Goal: Task Accomplishment & Management: Manage account settings

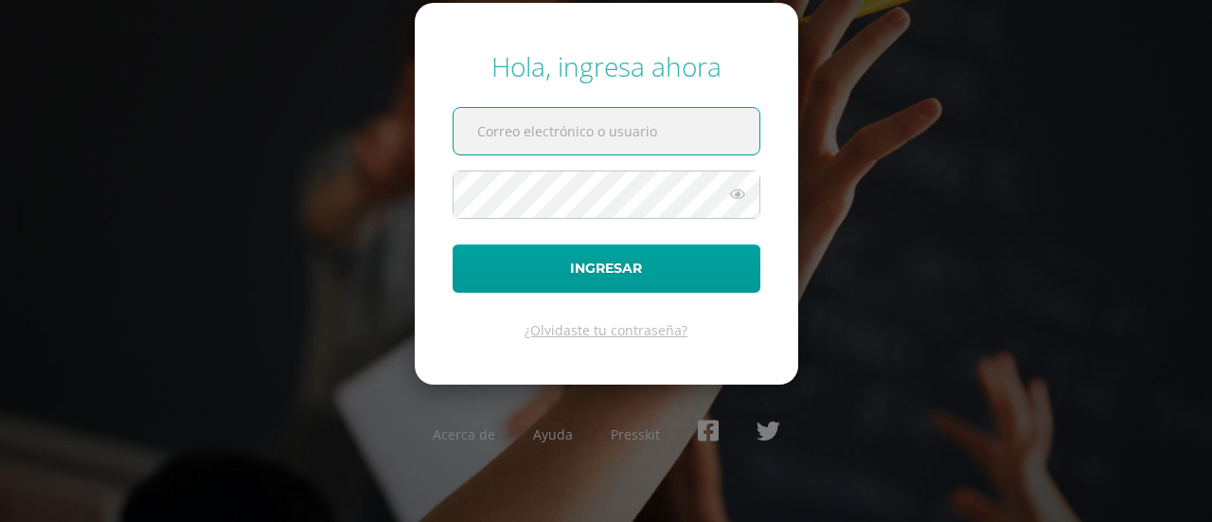
type input "sdelacruz@sagradocorazon.edu.gt"
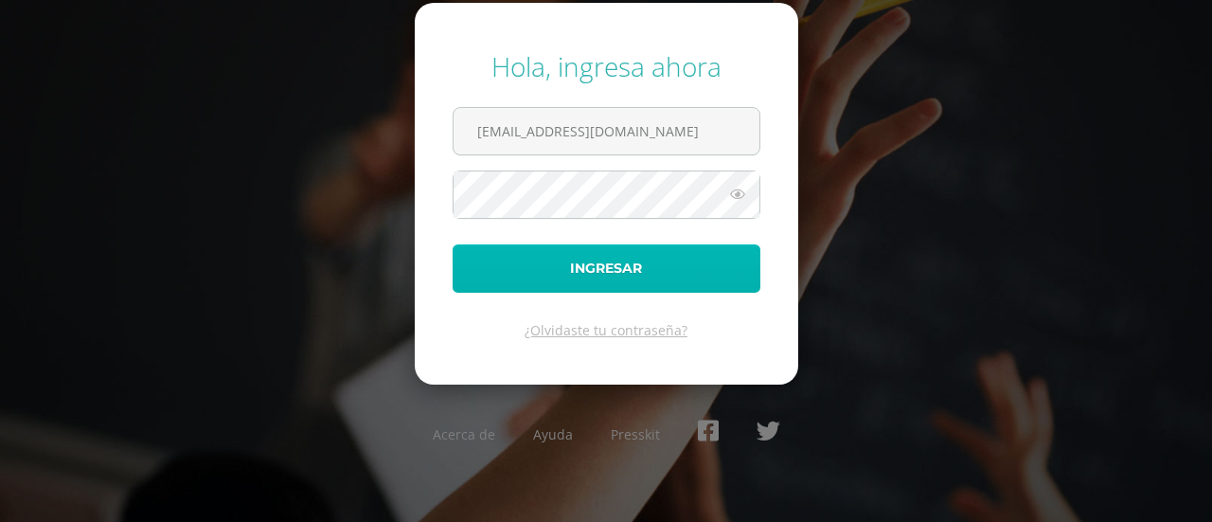
click at [624, 268] on button "Ingresar" at bounding box center [607, 268] width 308 height 48
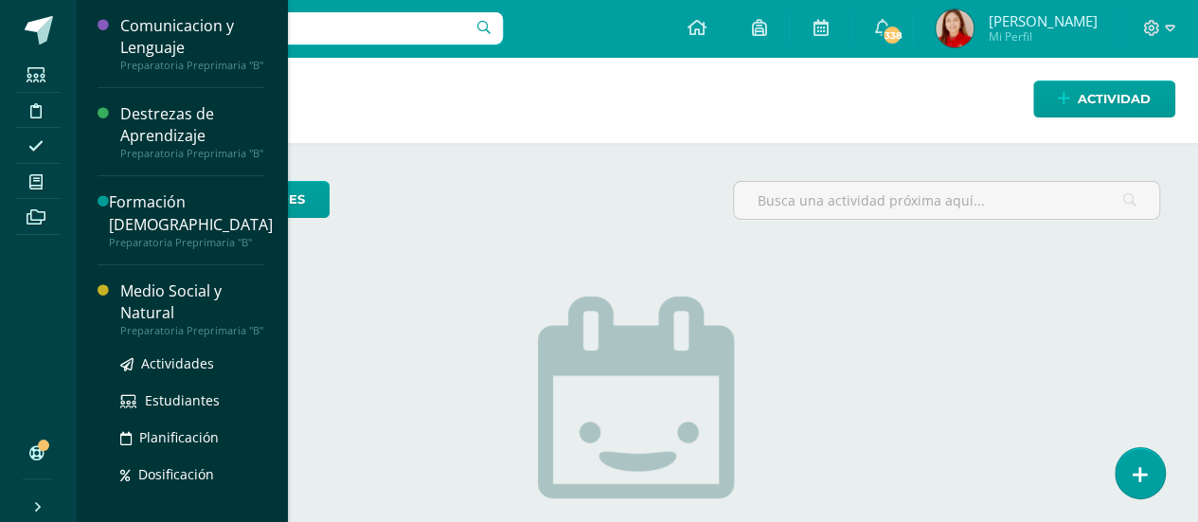
click at [147, 280] on div "Medio Social y Natural" at bounding box center [192, 302] width 144 height 44
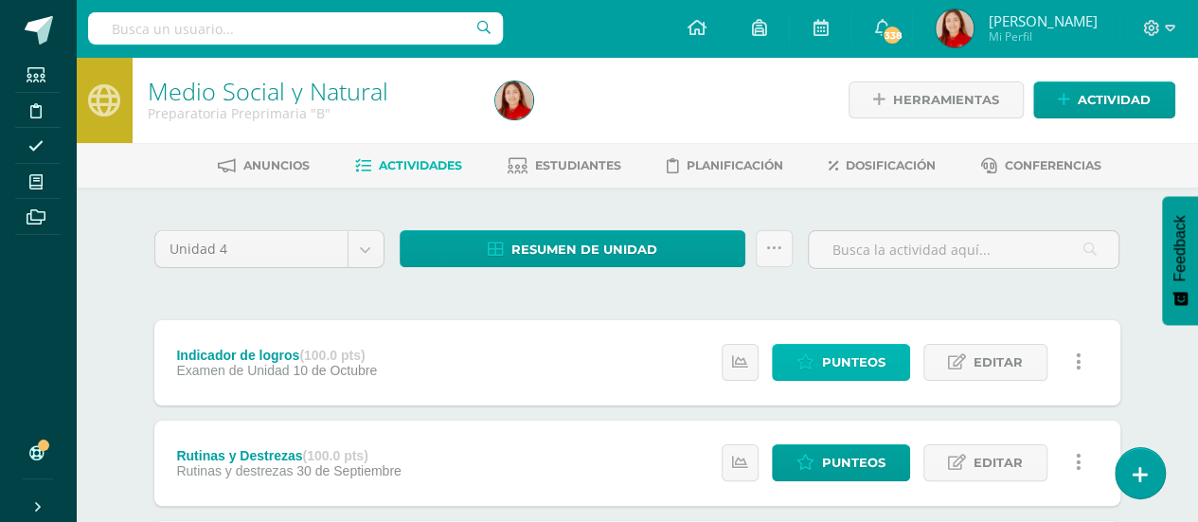
click at [833, 361] on span "Punteos" at bounding box center [853, 362] width 63 height 35
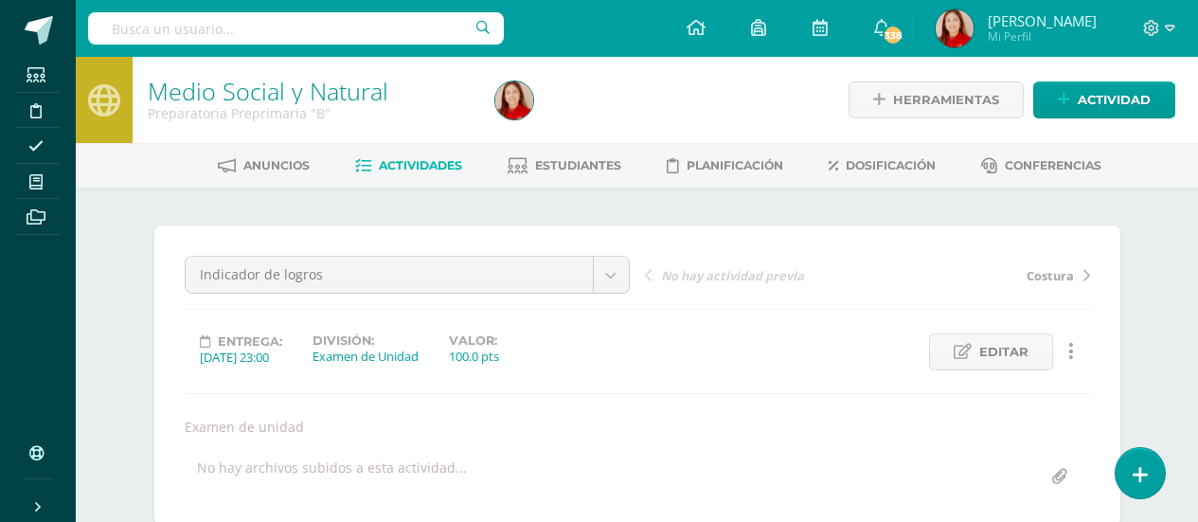
scroll to position [297, 0]
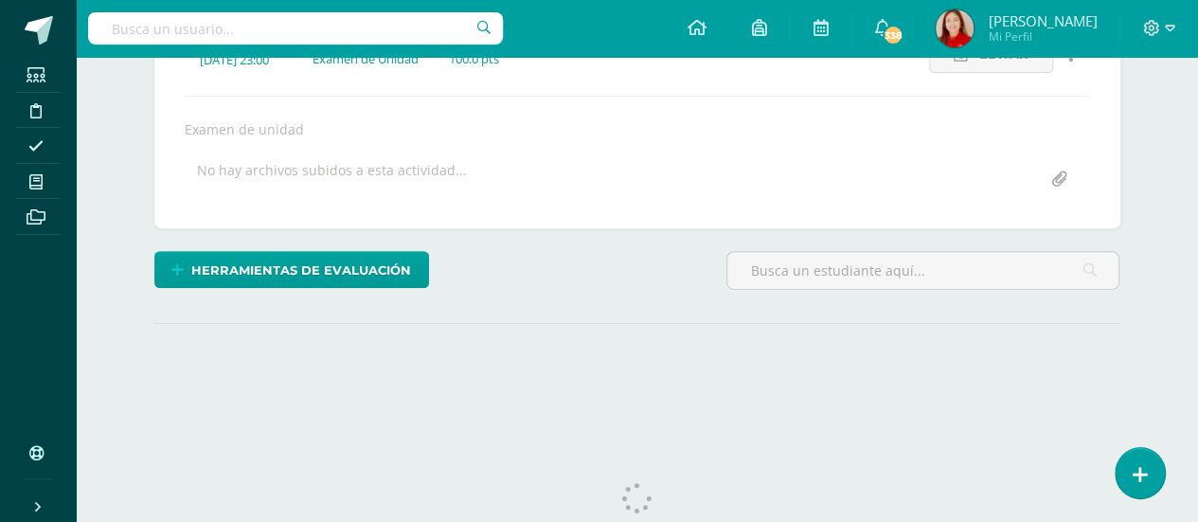
click at [833, 361] on div "¿Estás seguro que quieres eliminar esta actividad? Esto borrará la actividad y …" at bounding box center [637, 180] width 981 height 505
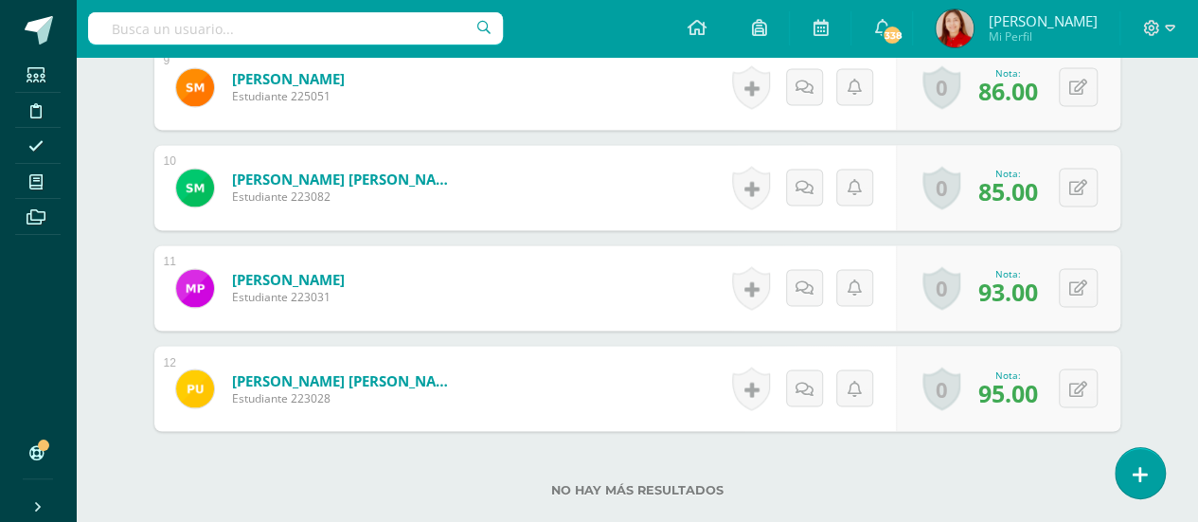
scroll to position [1460, 0]
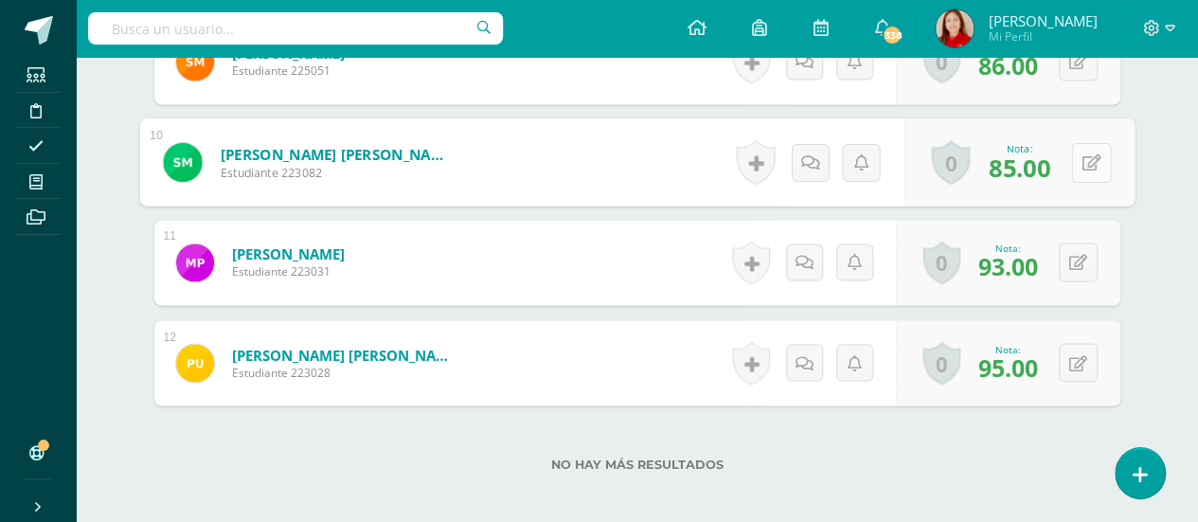
click at [1076, 158] on button at bounding box center [1091, 162] width 40 height 40
click at [989, 162] on input "85.00" at bounding box center [961, 168] width 76 height 38
type input "8"
type input "90"
click at [1045, 160] on icon at bounding box center [1040, 168] width 17 height 16
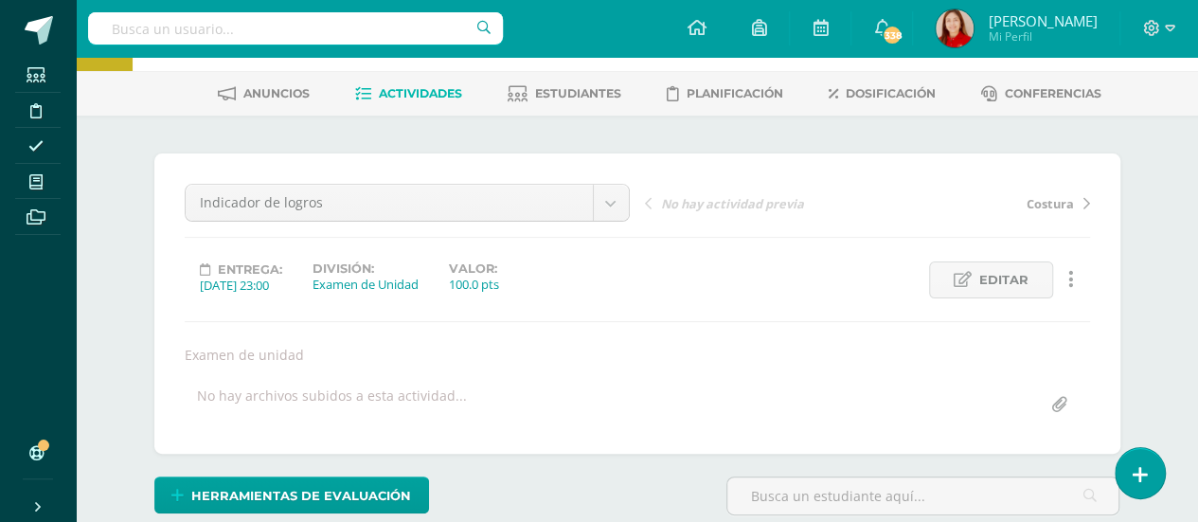
scroll to position [0, 0]
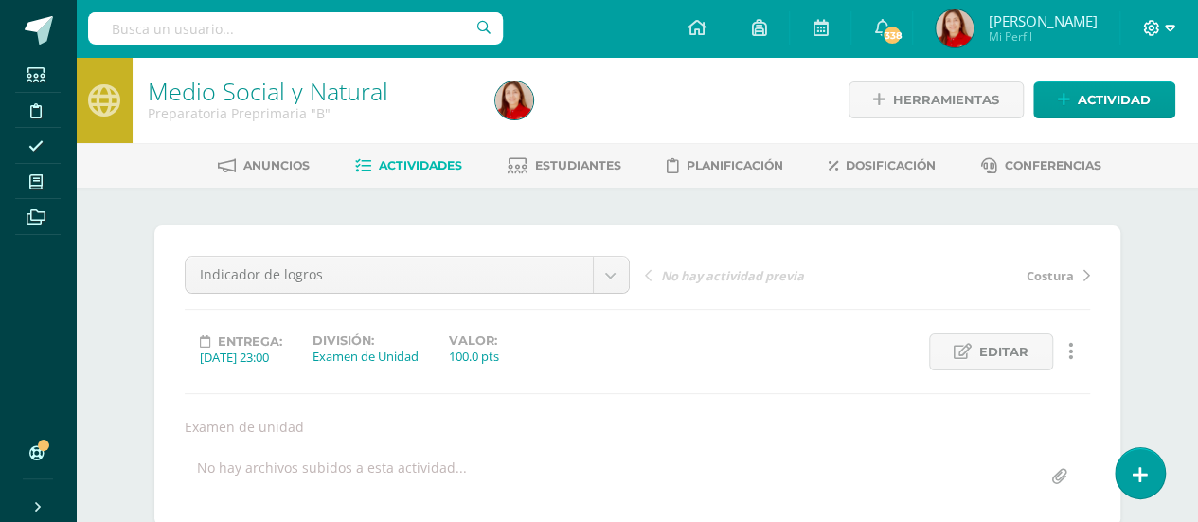
click at [1155, 26] on icon at bounding box center [1151, 28] width 17 height 17
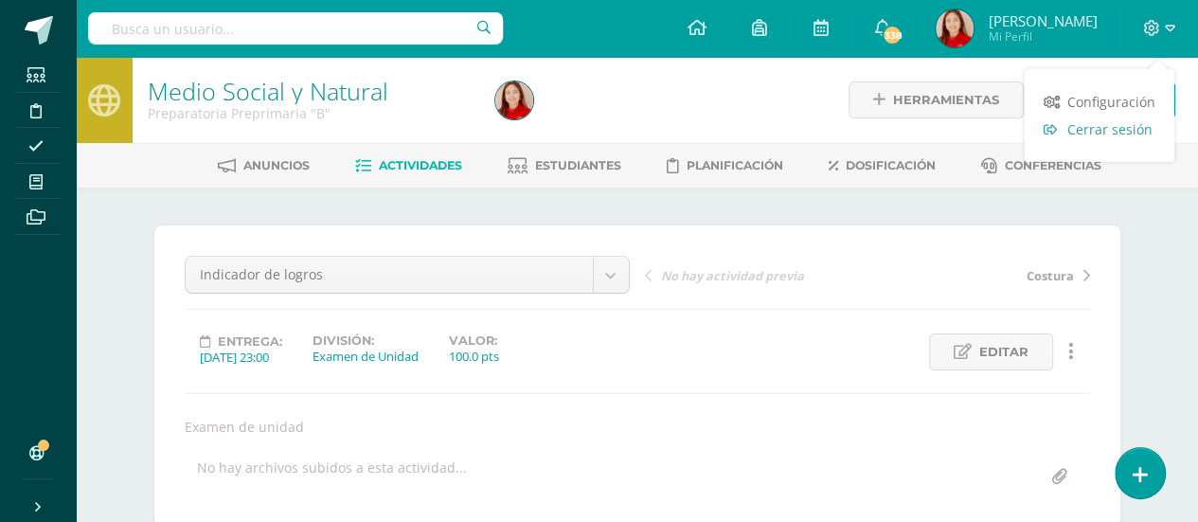
click at [1110, 128] on span "Cerrar sesión" at bounding box center [1109, 129] width 85 height 18
